Goal: Use online tool/utility: Utilize a website feature to perform a specific function

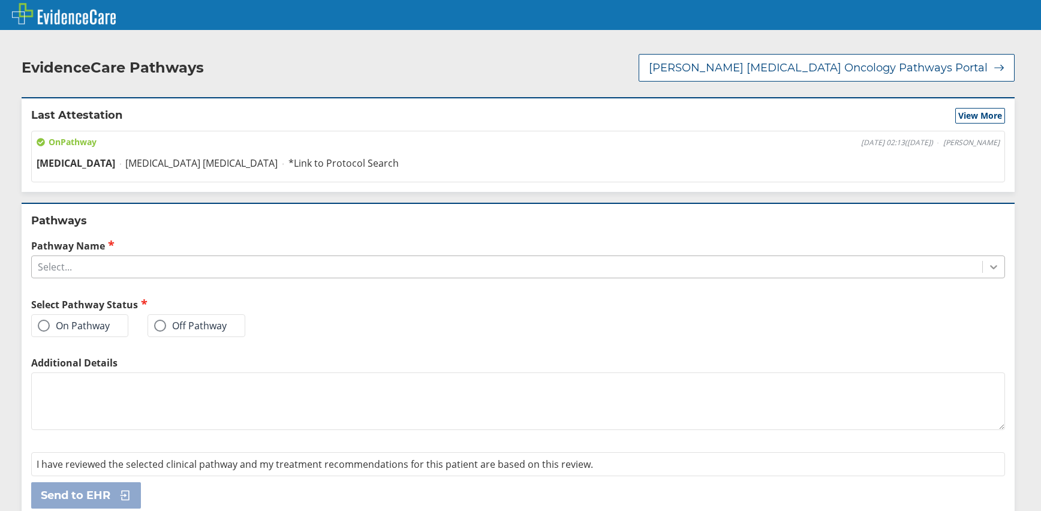
click at [987, 261] on icon at bounding box center [993, 267] width 12 height 12
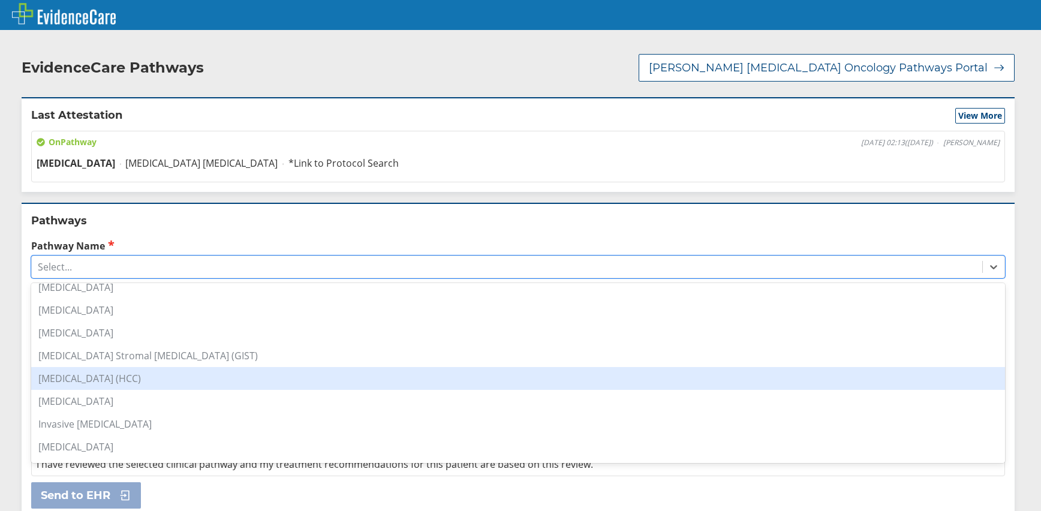
scroll to position [539, 0]
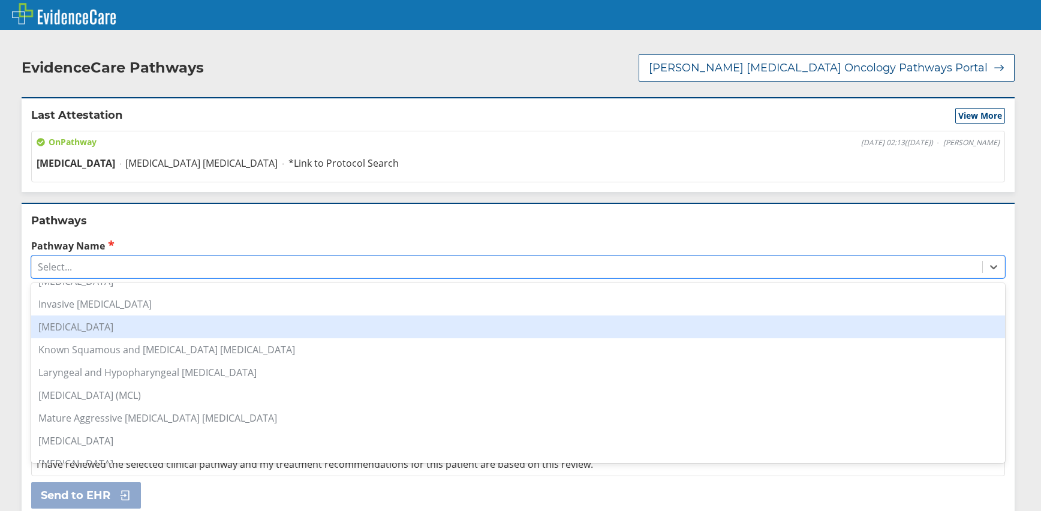
click at [140, 322] on div "[MEDICAL_DATA]" at bounding box center [517, 326] width 973 height 23
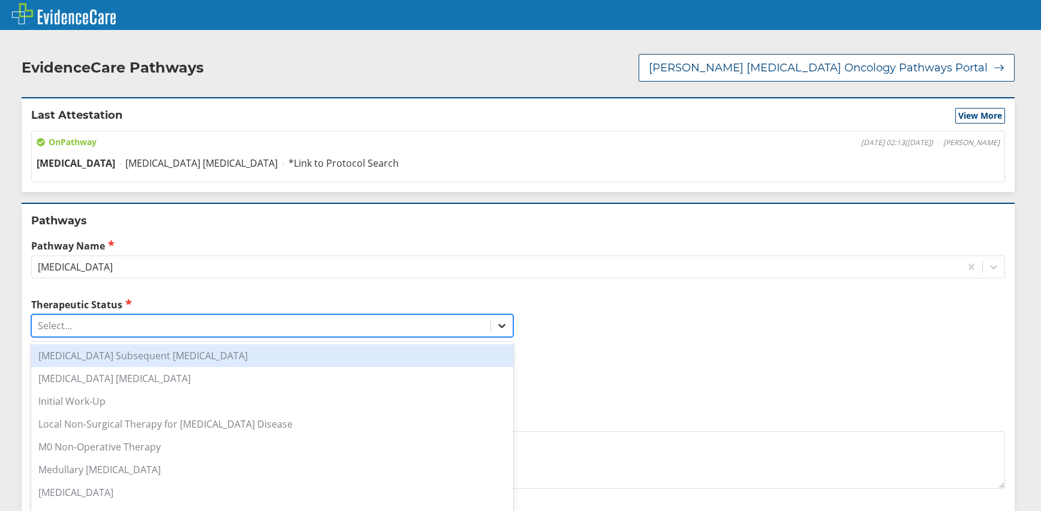
click at [496, 319] on icon at bounding box center [502, 325] width 12 height 12
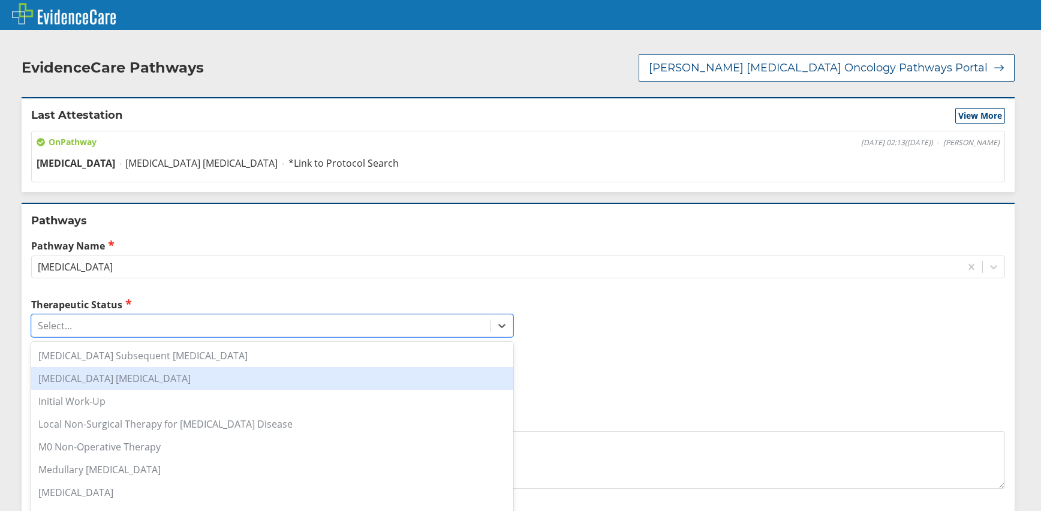
click at [165, 370] on div "[MEDICAL_DATA] [MEDICAL_DATA]" at bounding box center [272, 378] width 482 height 23
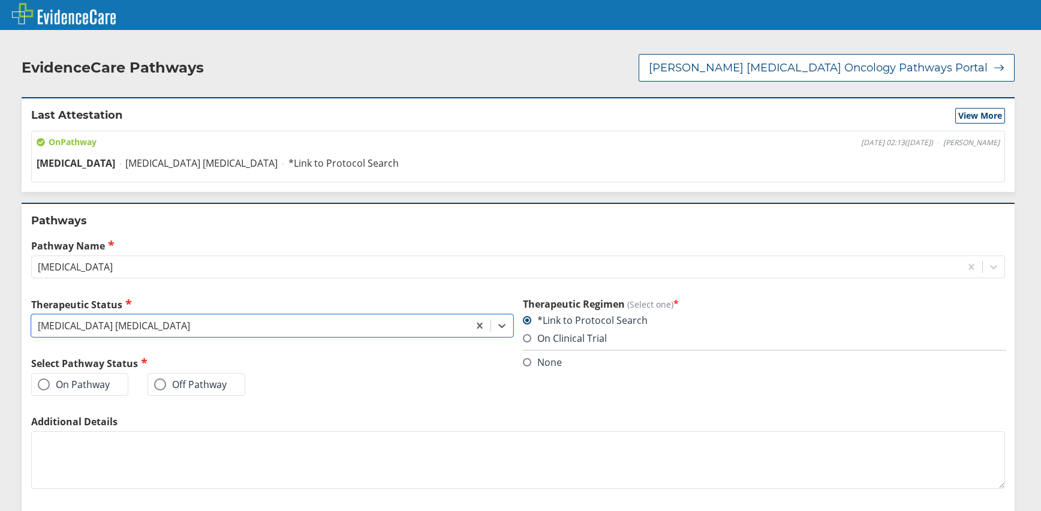
scroll to position [58, 0]
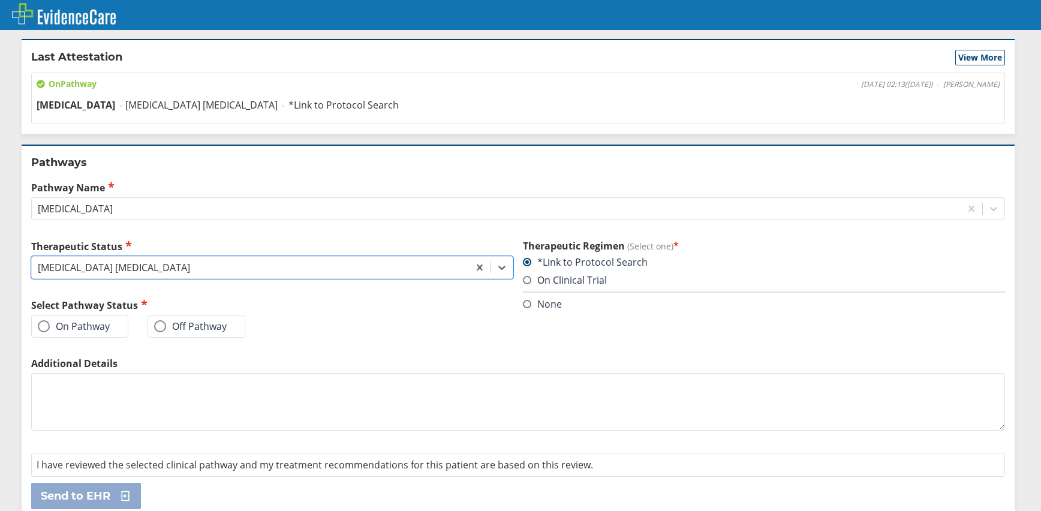
click at [44, 320] on span at bounding box center [44, 326] width 12 height 12
click at [0, 0] on input "On Pathway" at bounding box center [0, 0] width 0 height 0
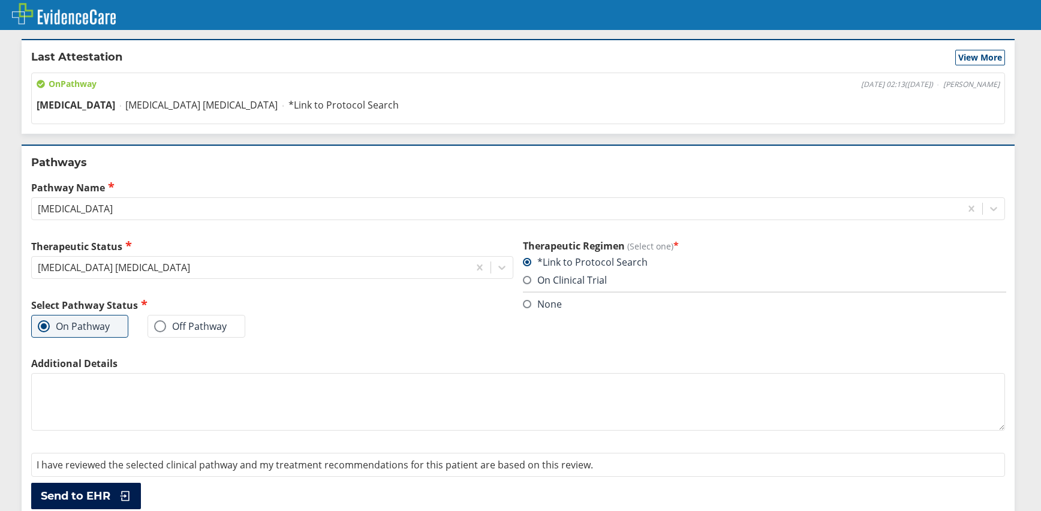
click at [83, 488] on span "Send to EHR" at bounding box center [76, 495] width 70 height 14
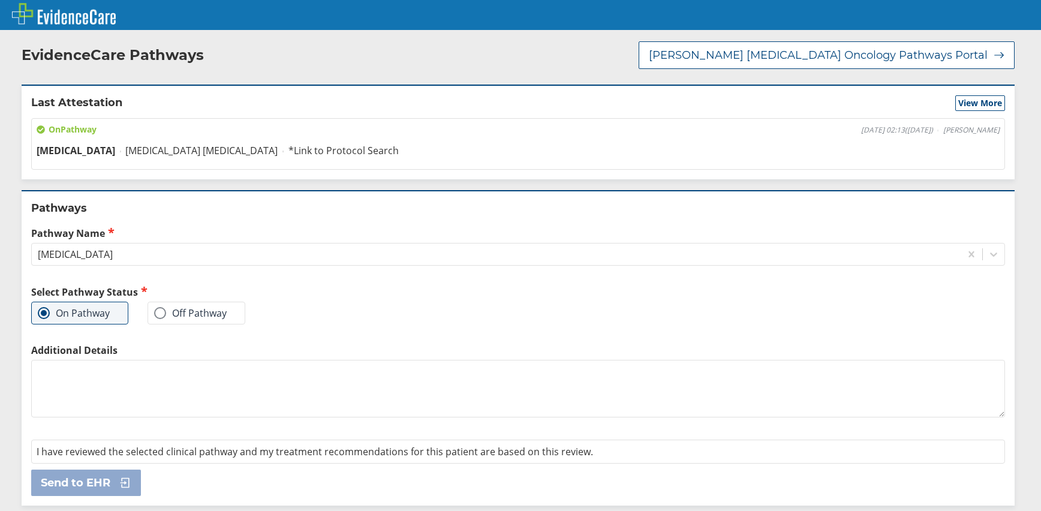
scroll to position [0, 0]
